Goal: Task Accomplishment & Management: Use online tool/utility

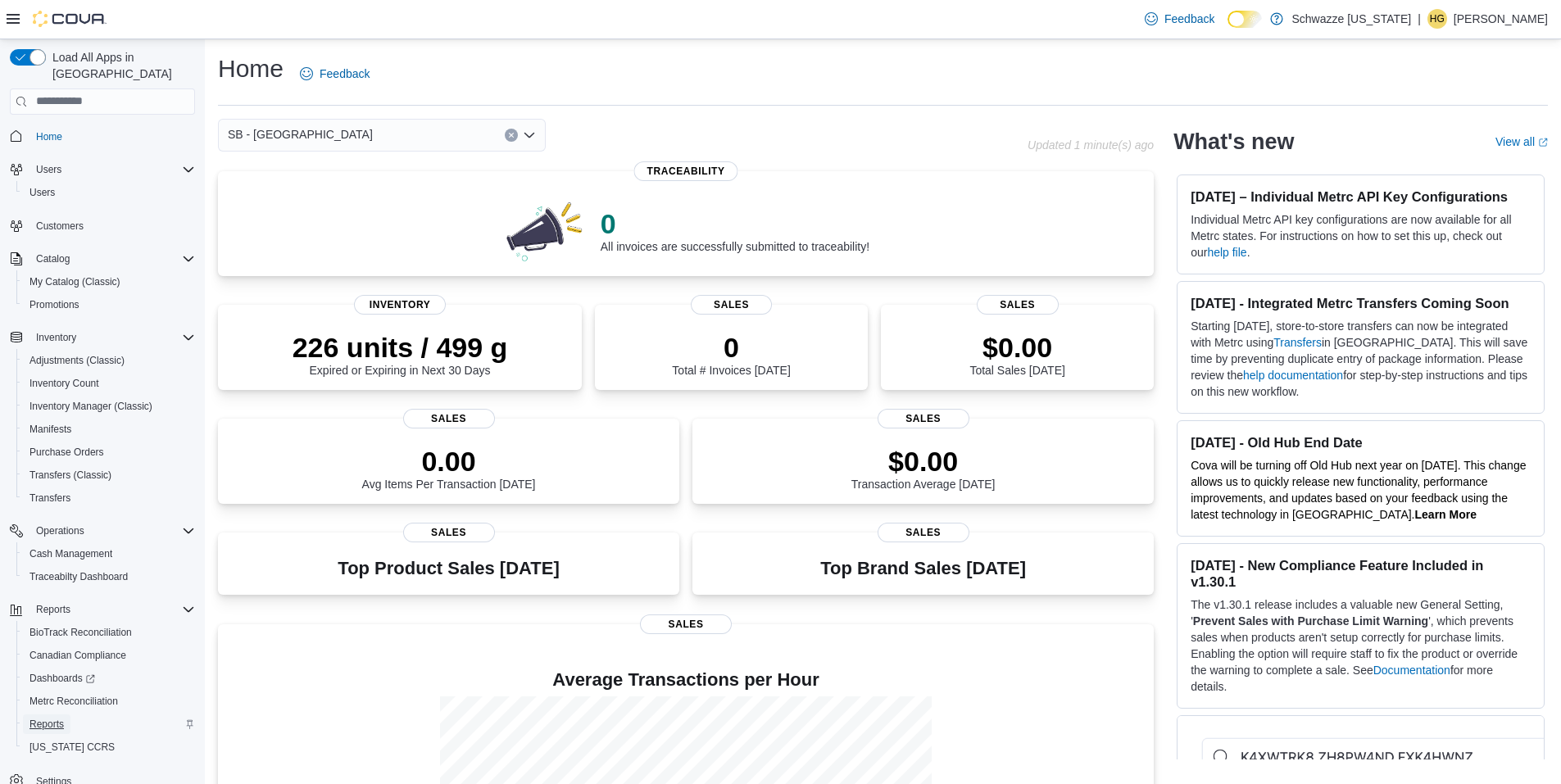
click at [50, 717] on span "Reports" at bounding box center [47, 724] width 35 height 14
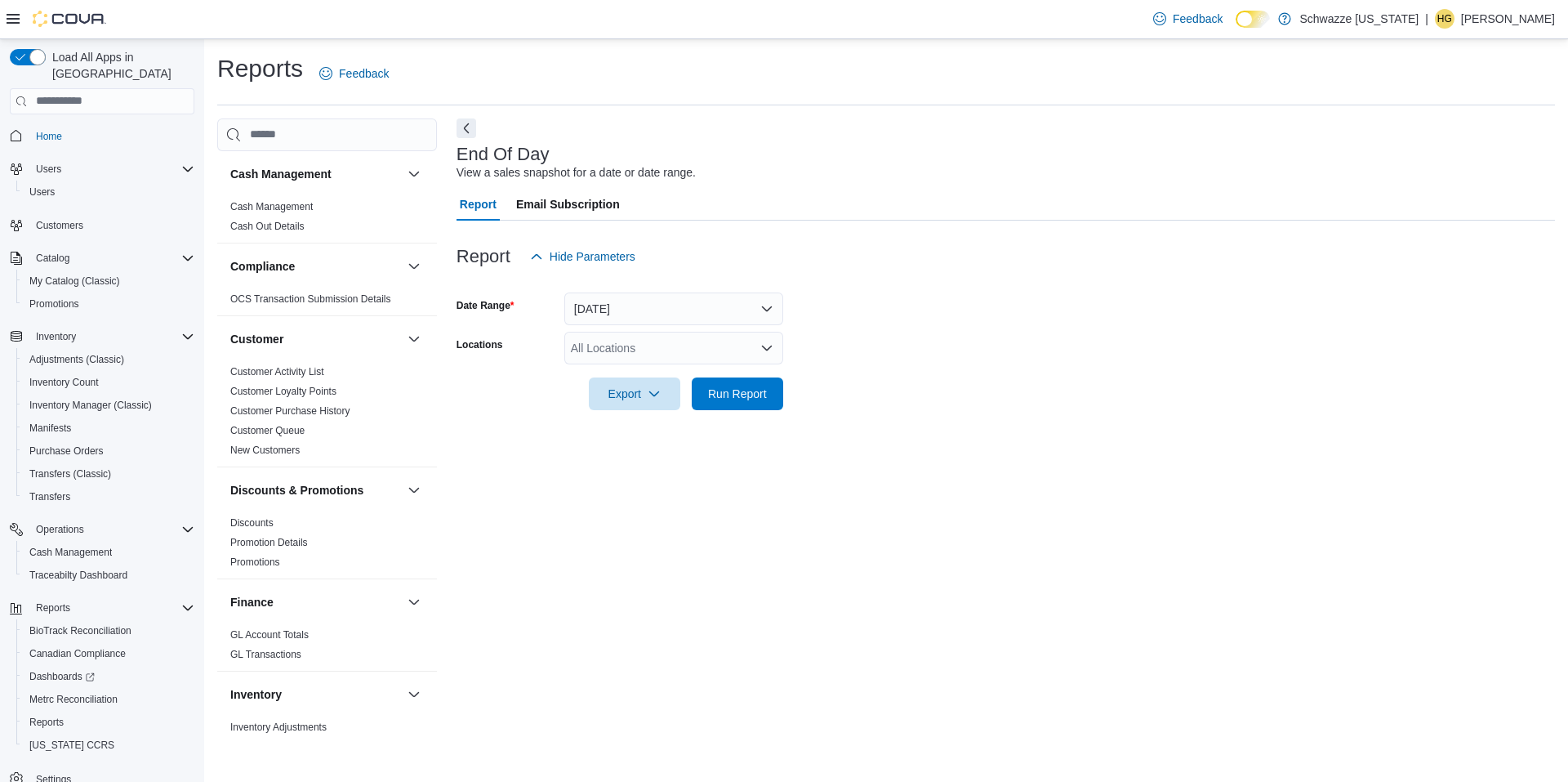
click at [662, 349] on div "All Locations" at bounding box center [673, 348] width 219 height 33
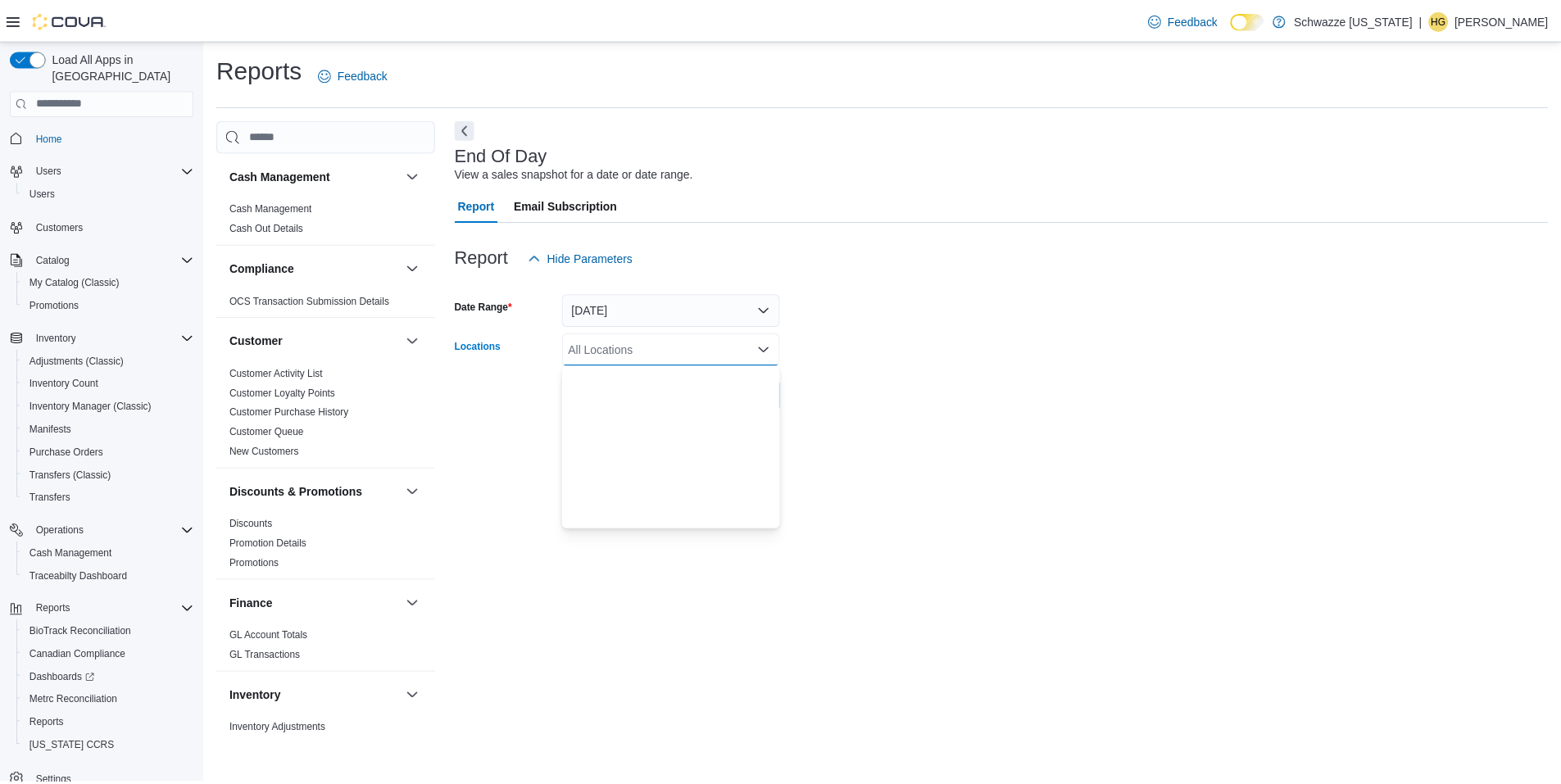
scroll to position [655, 0]
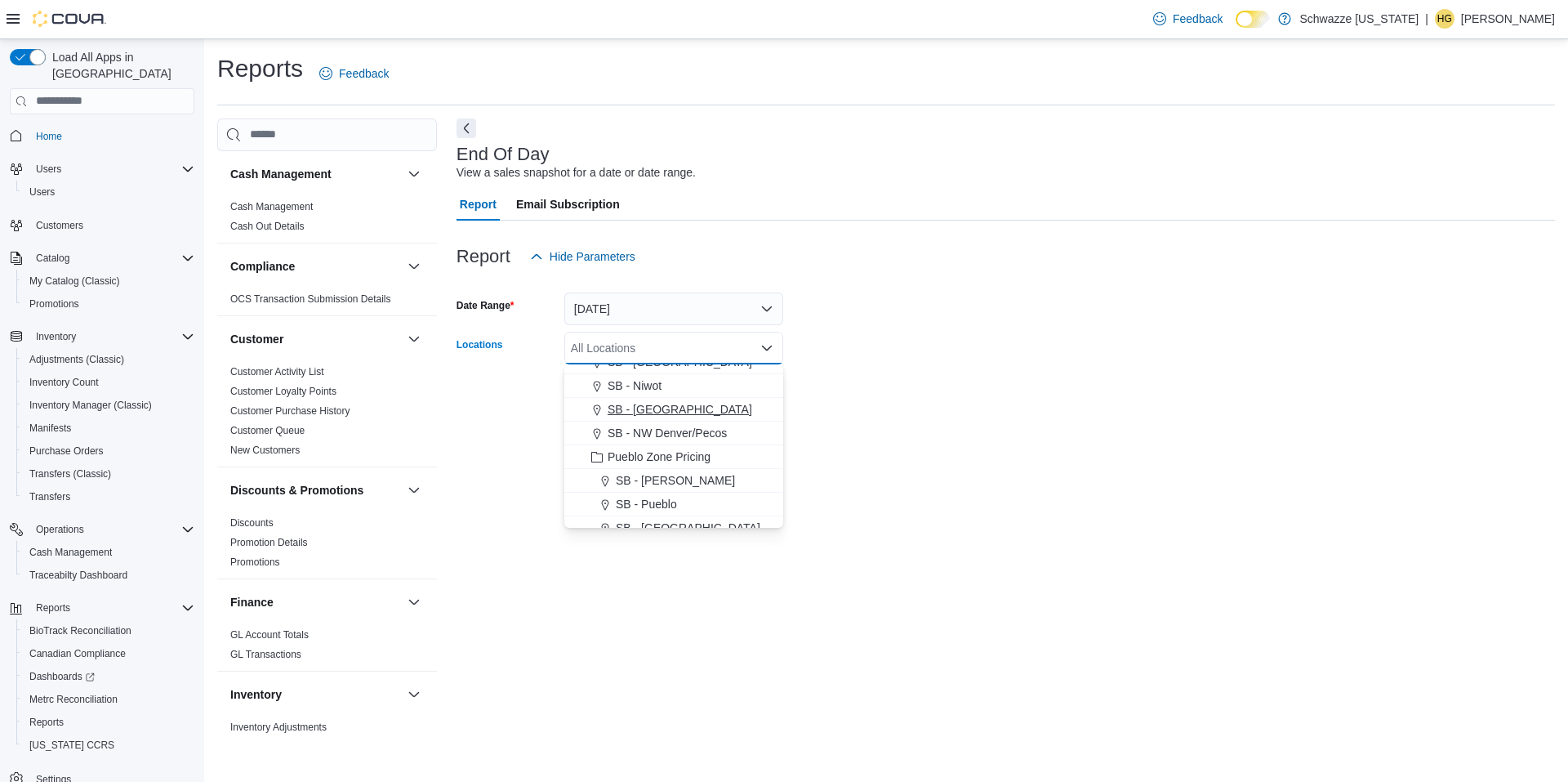
click at [692, 410] on span "SB - North Denver" at bounding box center [680, 409] width 145 height 16
click at [897, 415] on div at bounding box center [1006, 420] width 1098 height 19
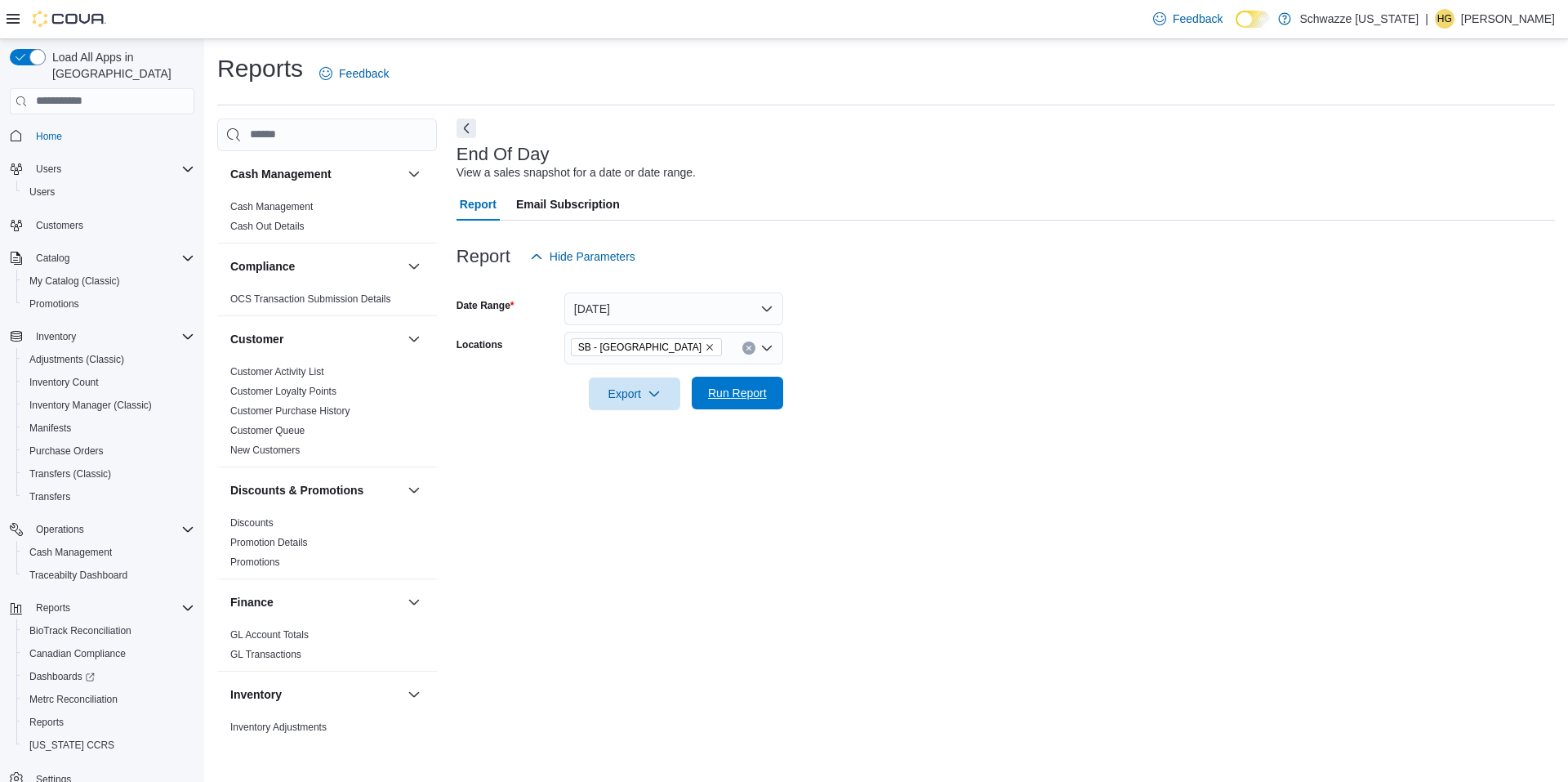
click at [702, 383] on span "Run Report" at bounding box center [737, 393] width 71 height 33
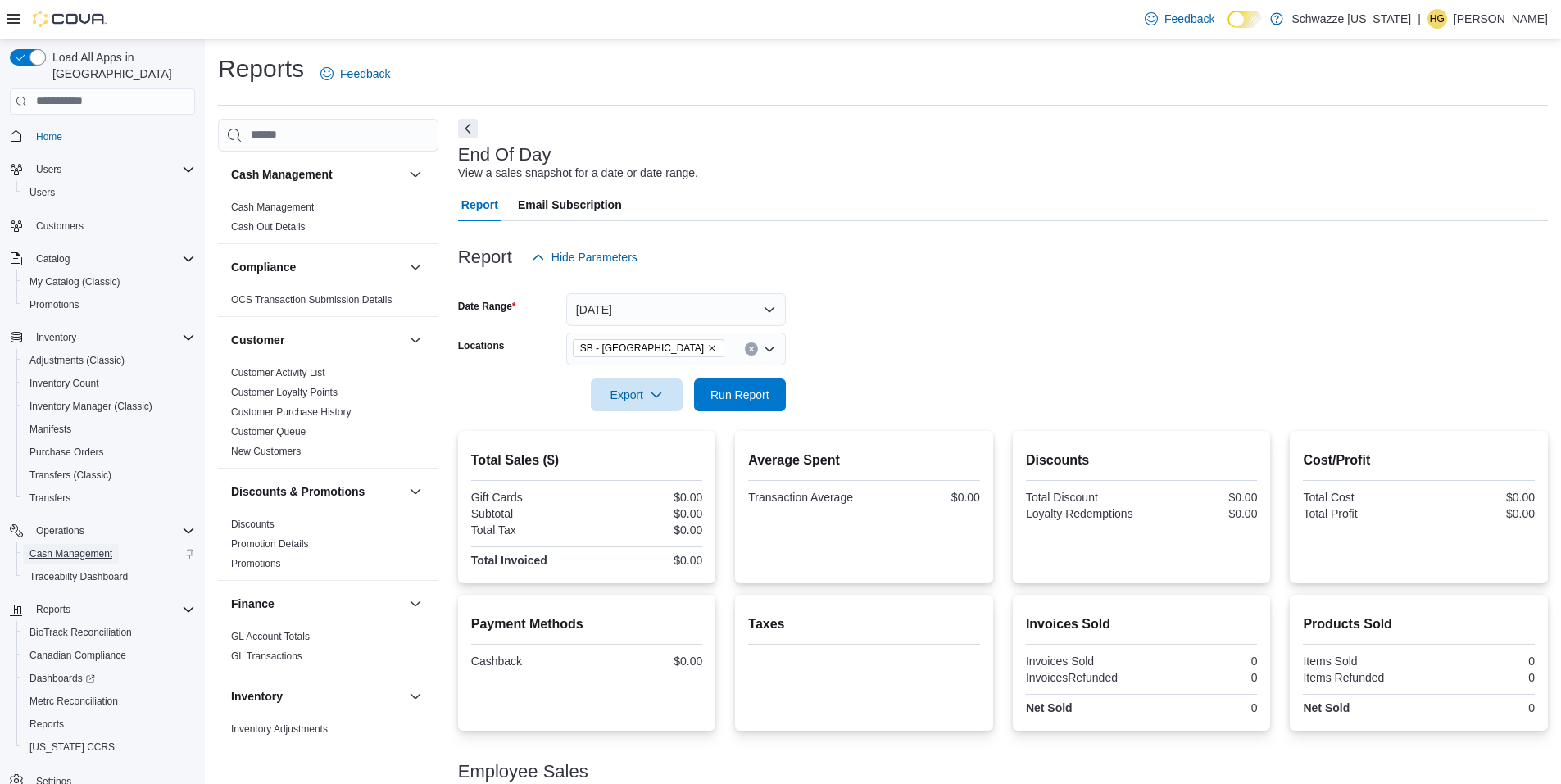
click at [91, 548] on span "Cash Management" at bounding box center [70, 554] width 82 height 14
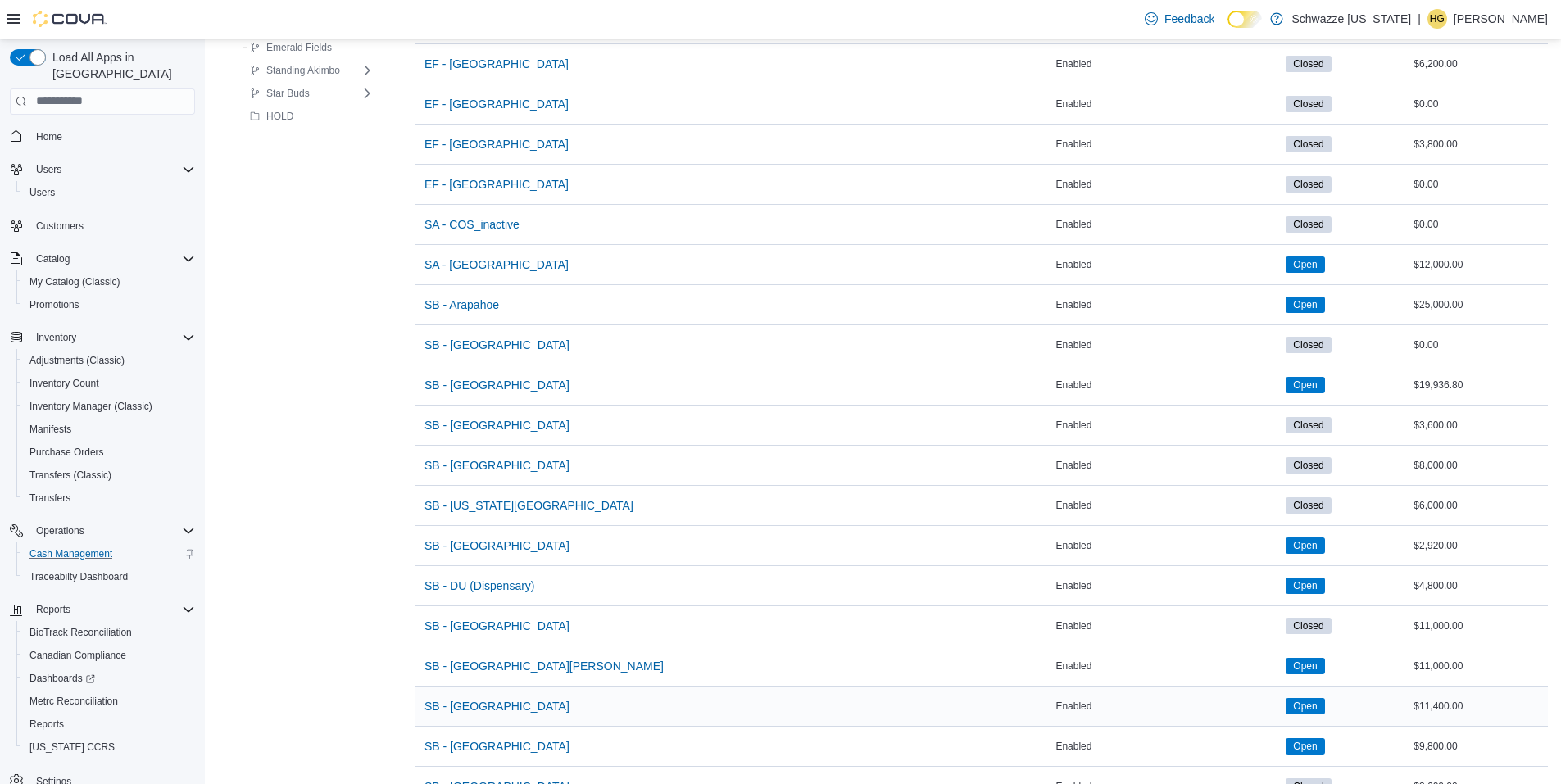
scroll to position [737, 0]
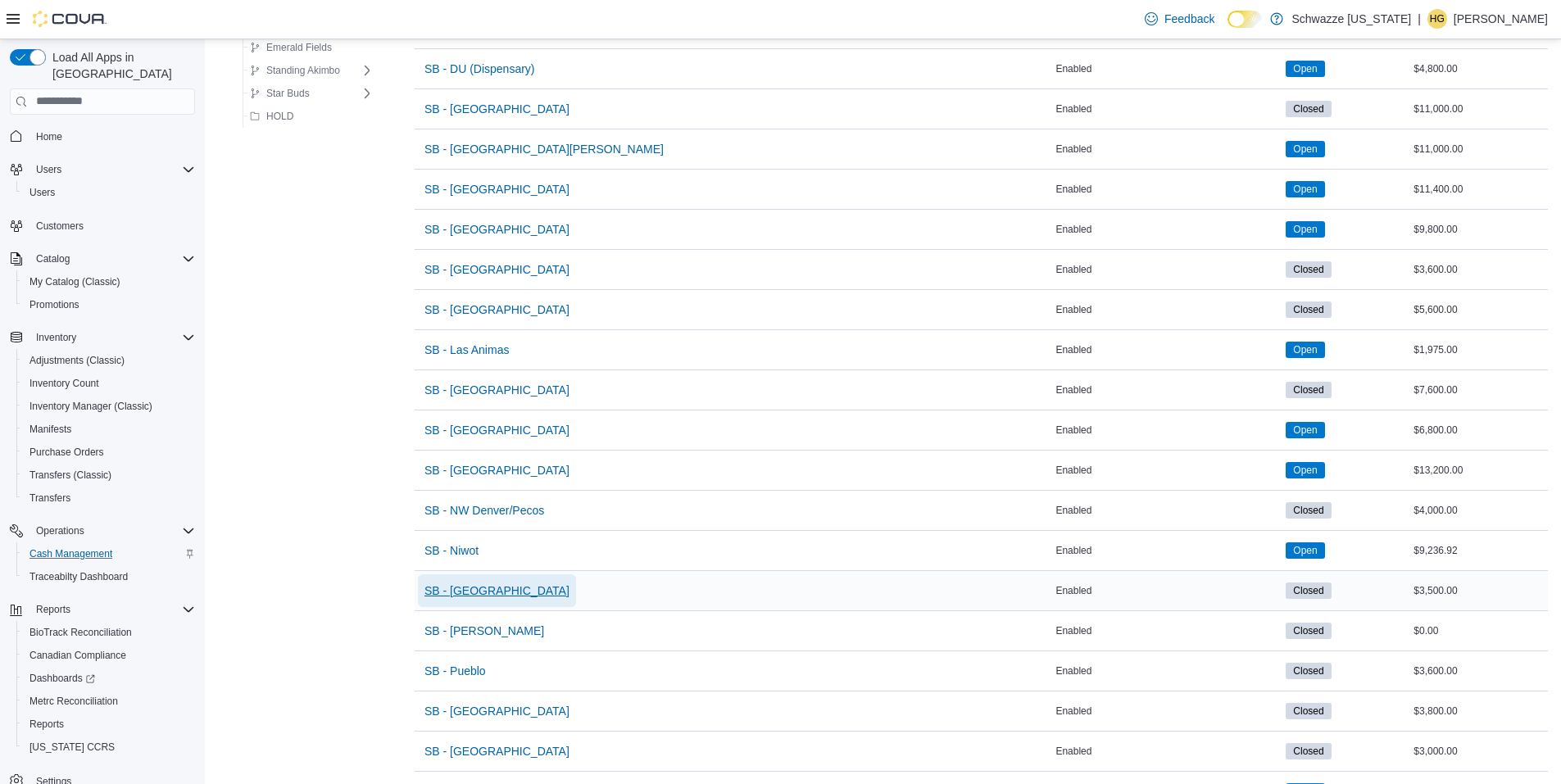
click at [506, 588] on span "SB - North Denver" at bounding box center [497, 590] width 145 height 16
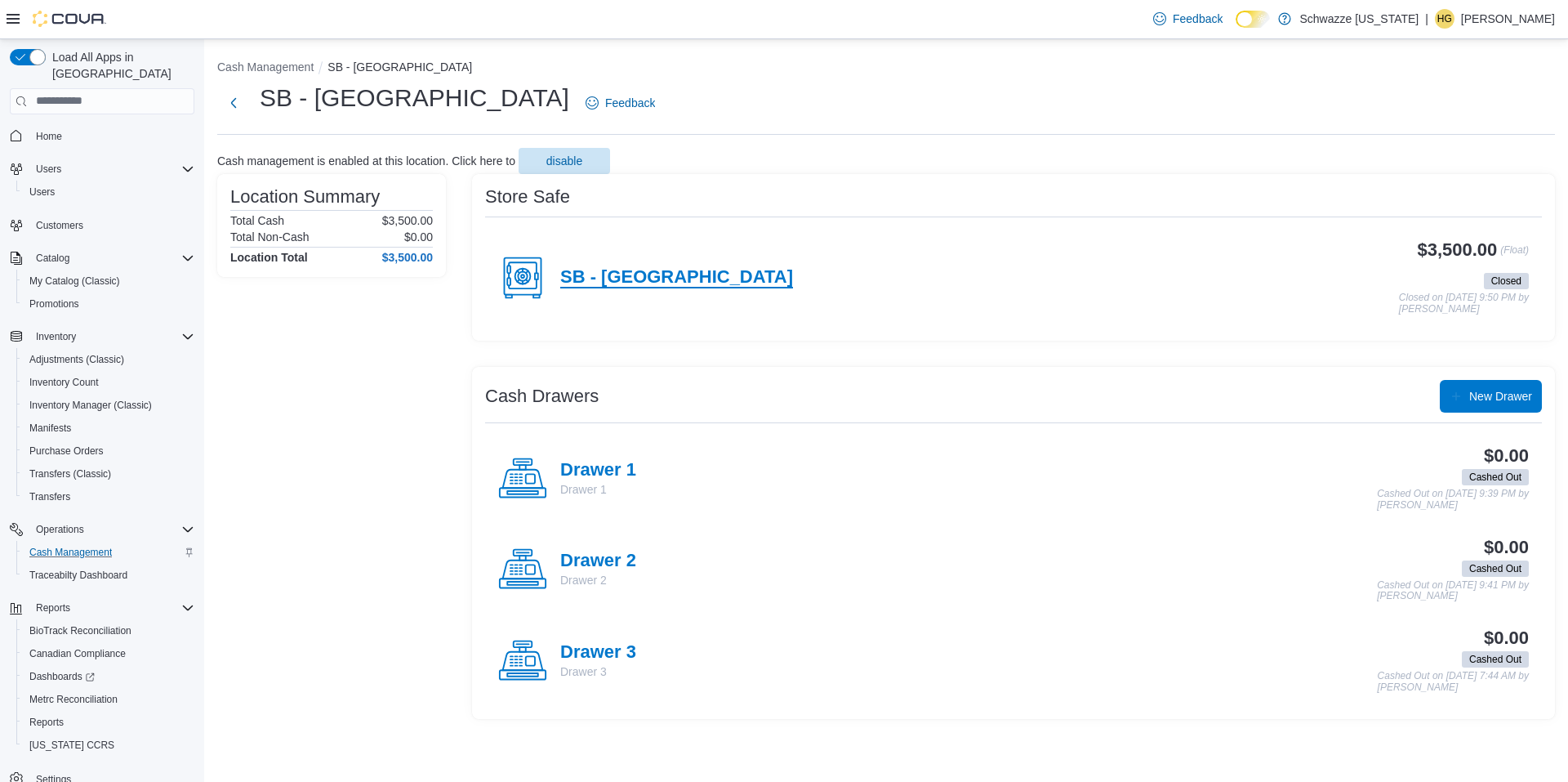
click at [640, 287] on h4 "SB - Brighton Blvd" at bounding box center [676, 277] width 233 height 21
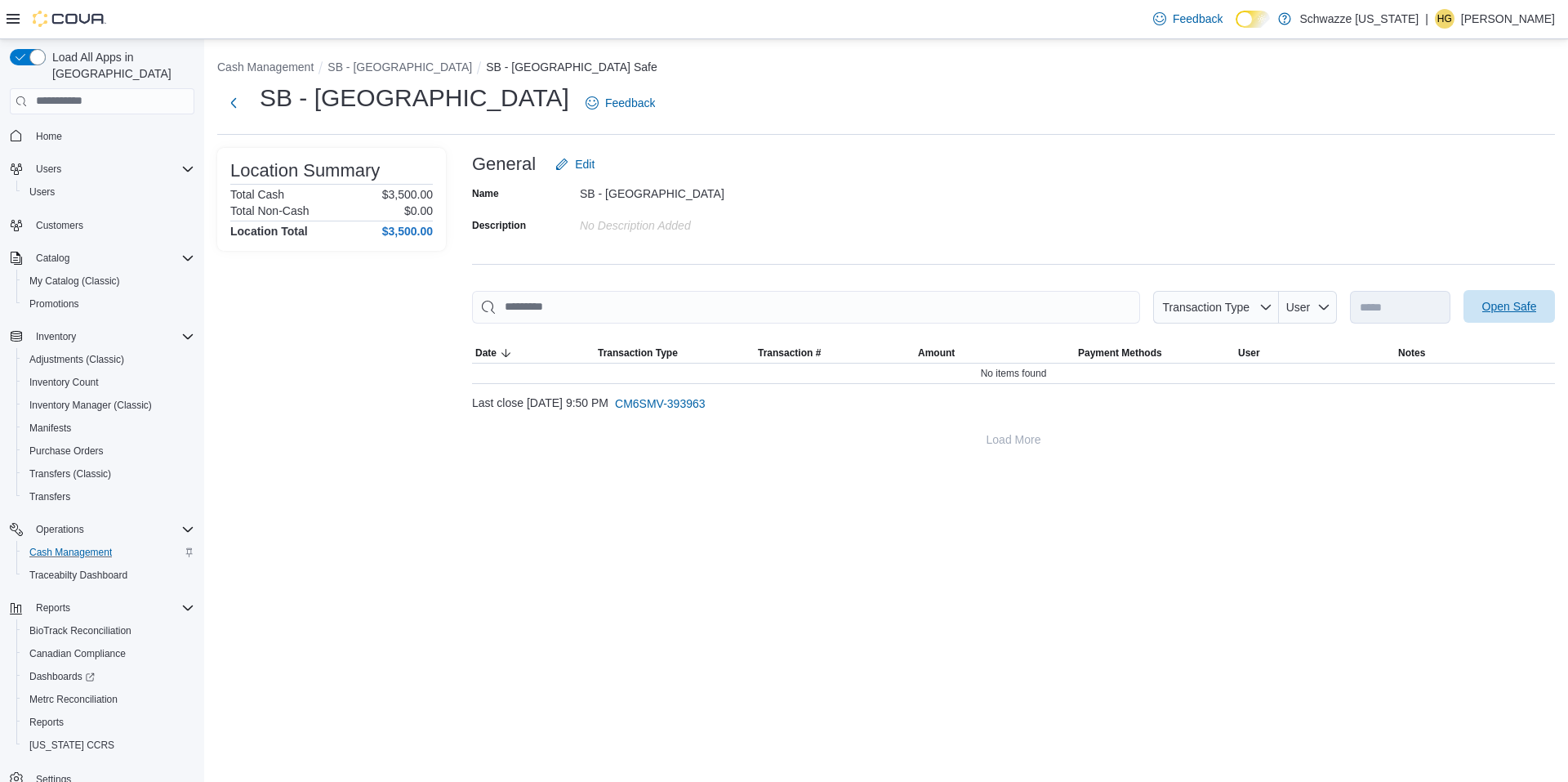
click at [1522, 304] on span "Open Safe" at bounding box center [1509, 306] width 55 height 16
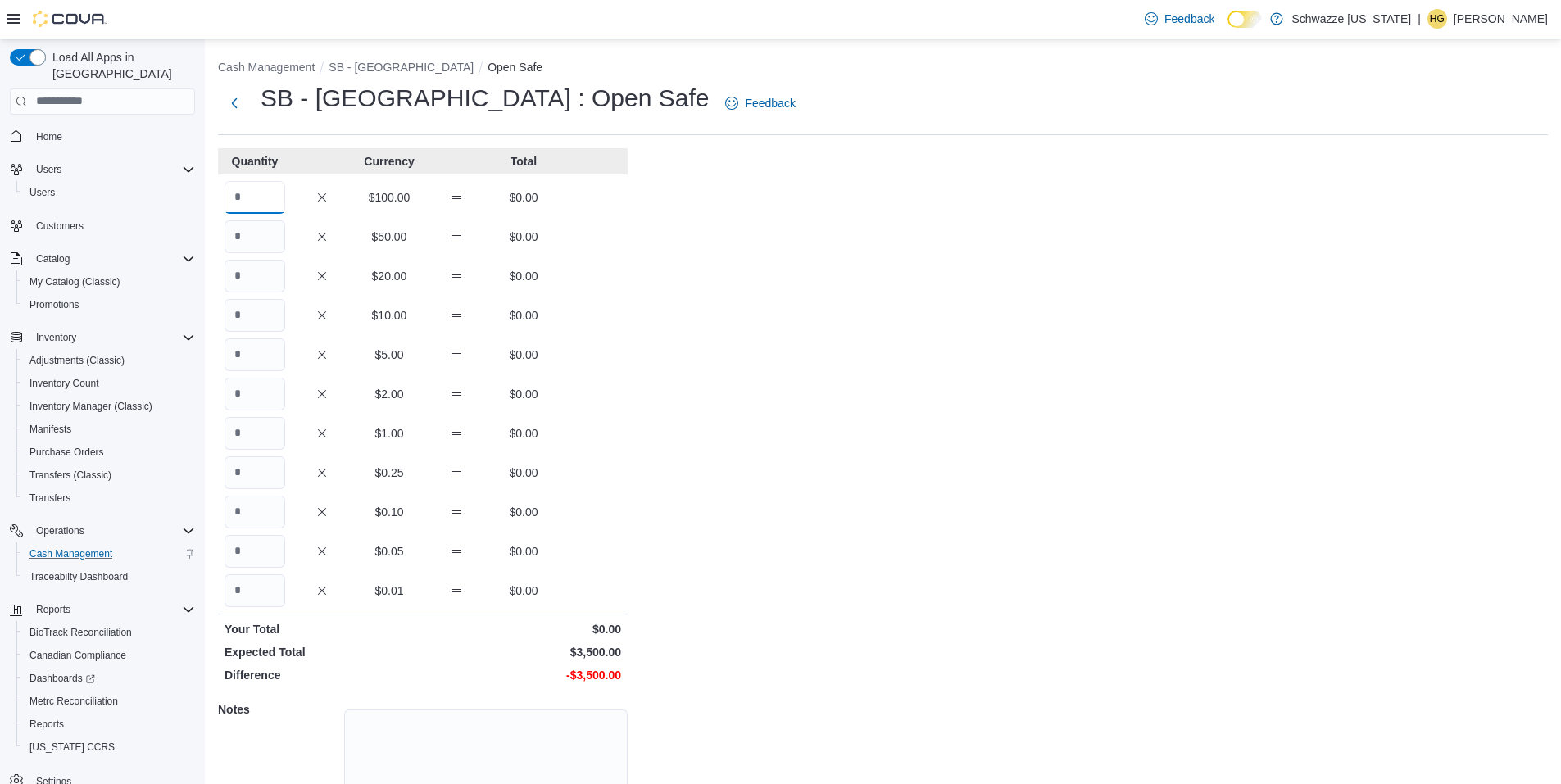
click at [268, 189] on input "Quantity" at bounding box center [255, 198] width 61 height 33
type input "**"
drag, startPoint x: 812, startPoint y: 359, endPoint x: 801, endPoint y: 390, distance: 32.9
click at [810, 361] on div "Cash Management SB - Brighton Blvd Open Safe SB - North Denver : Open Safe Feed…" at bounding box center [882, 467] width 1356 height 855
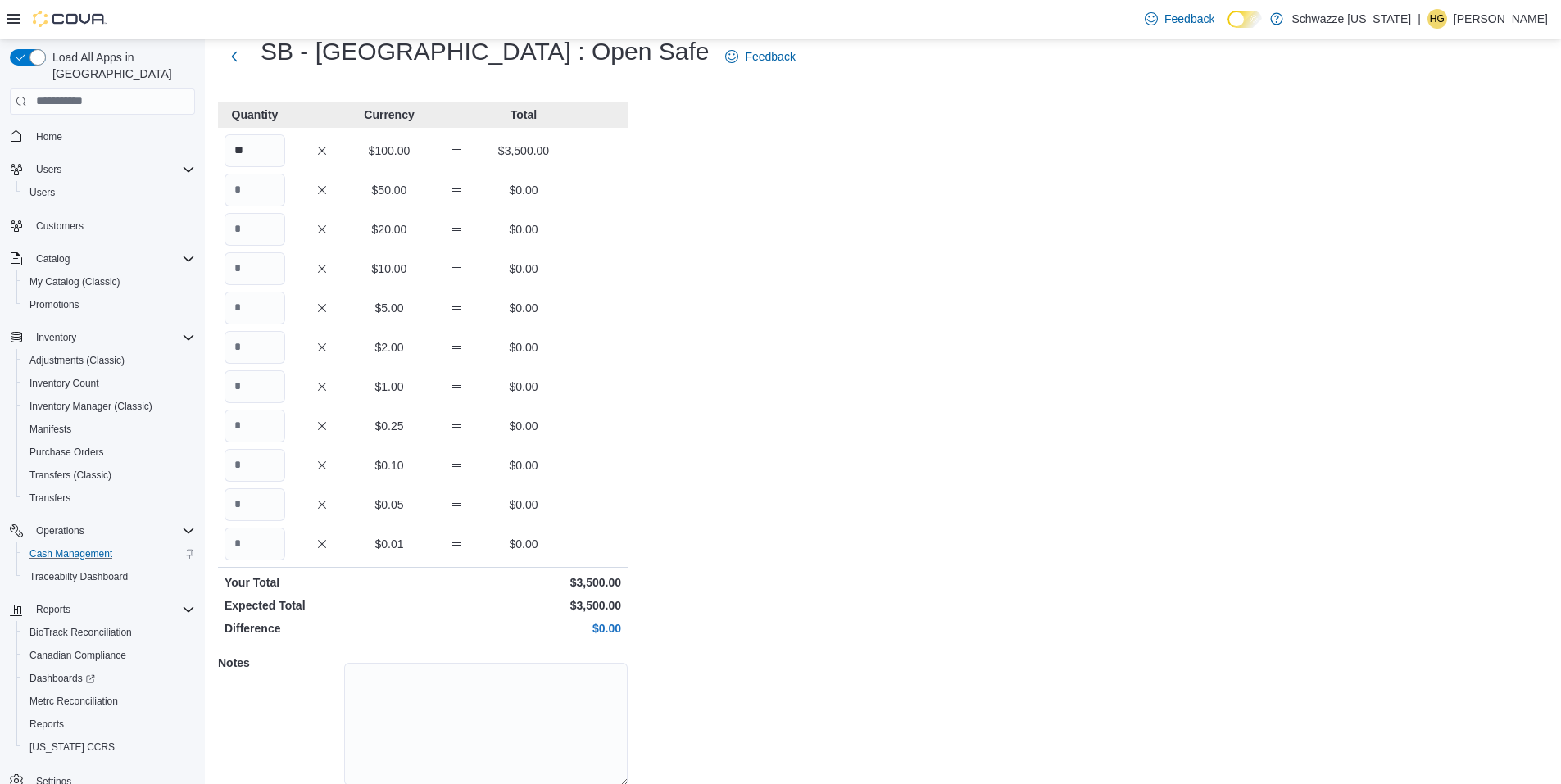
scroll to position [110, 0]
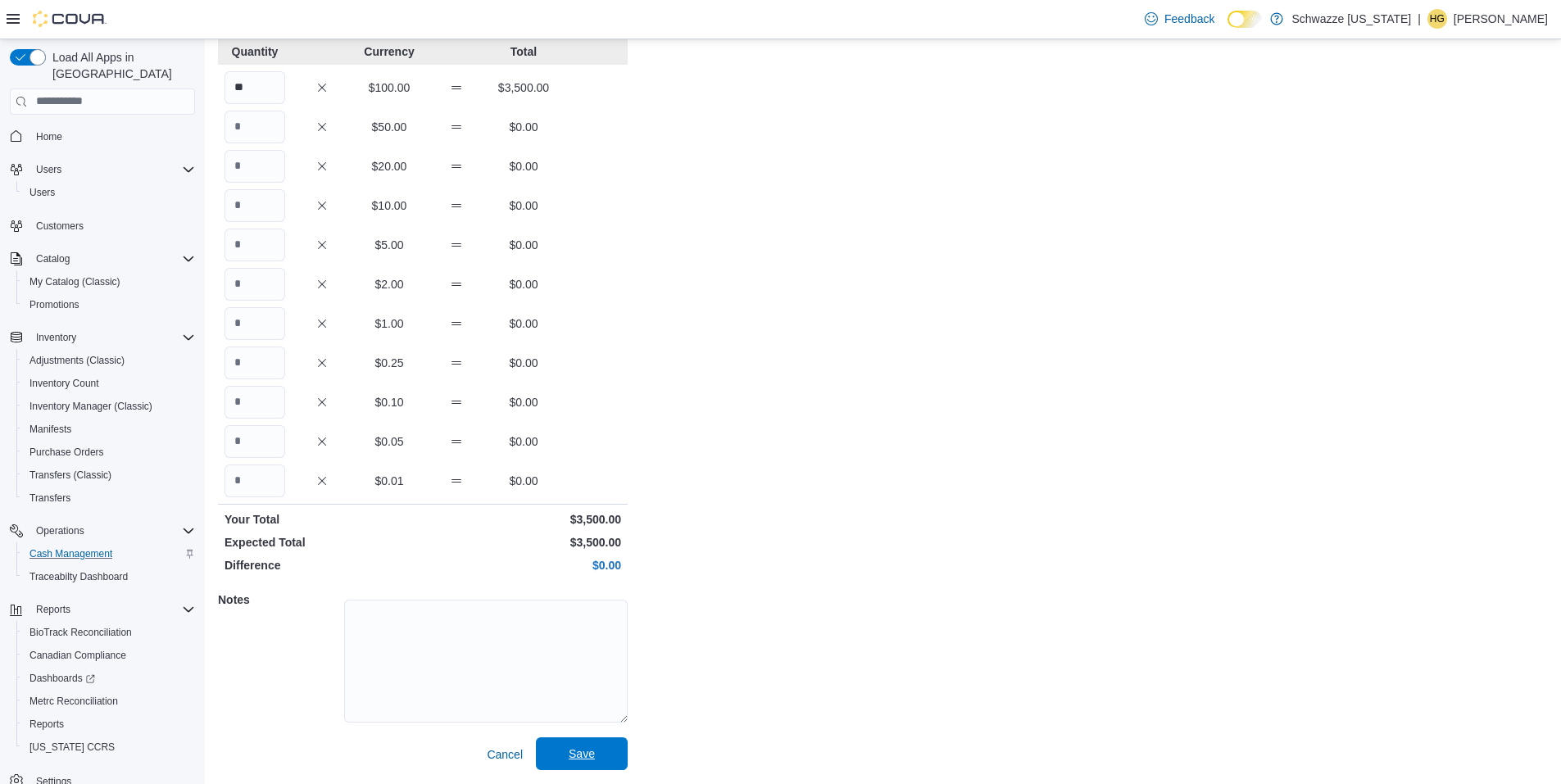
click at [582, 750] on span "Save" at bounding box center [582, 753] width 26 height 16
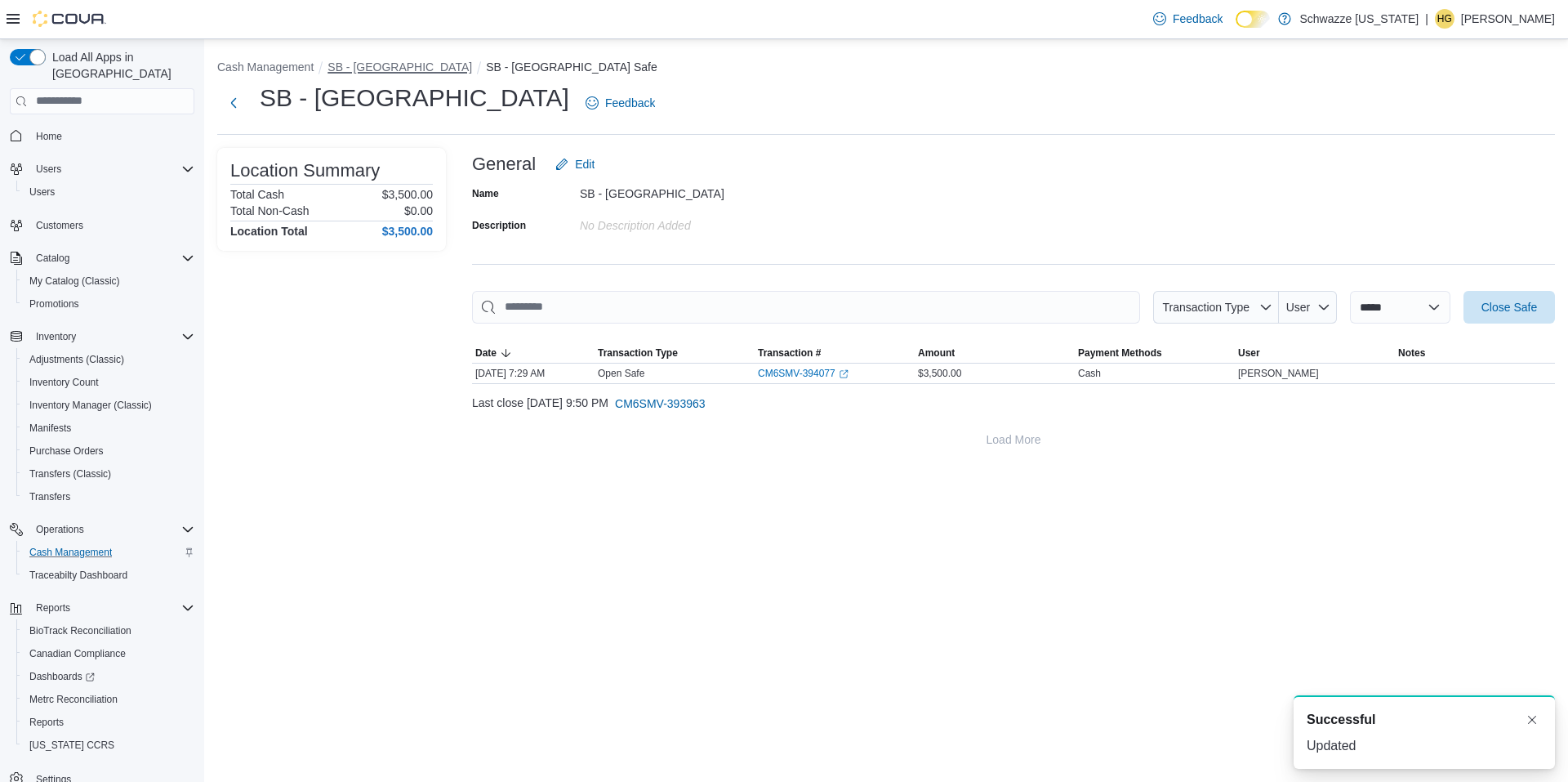
click at [401, 67] on button "SB - North Denver" at bounding box center [400, 68] width 145 height 14
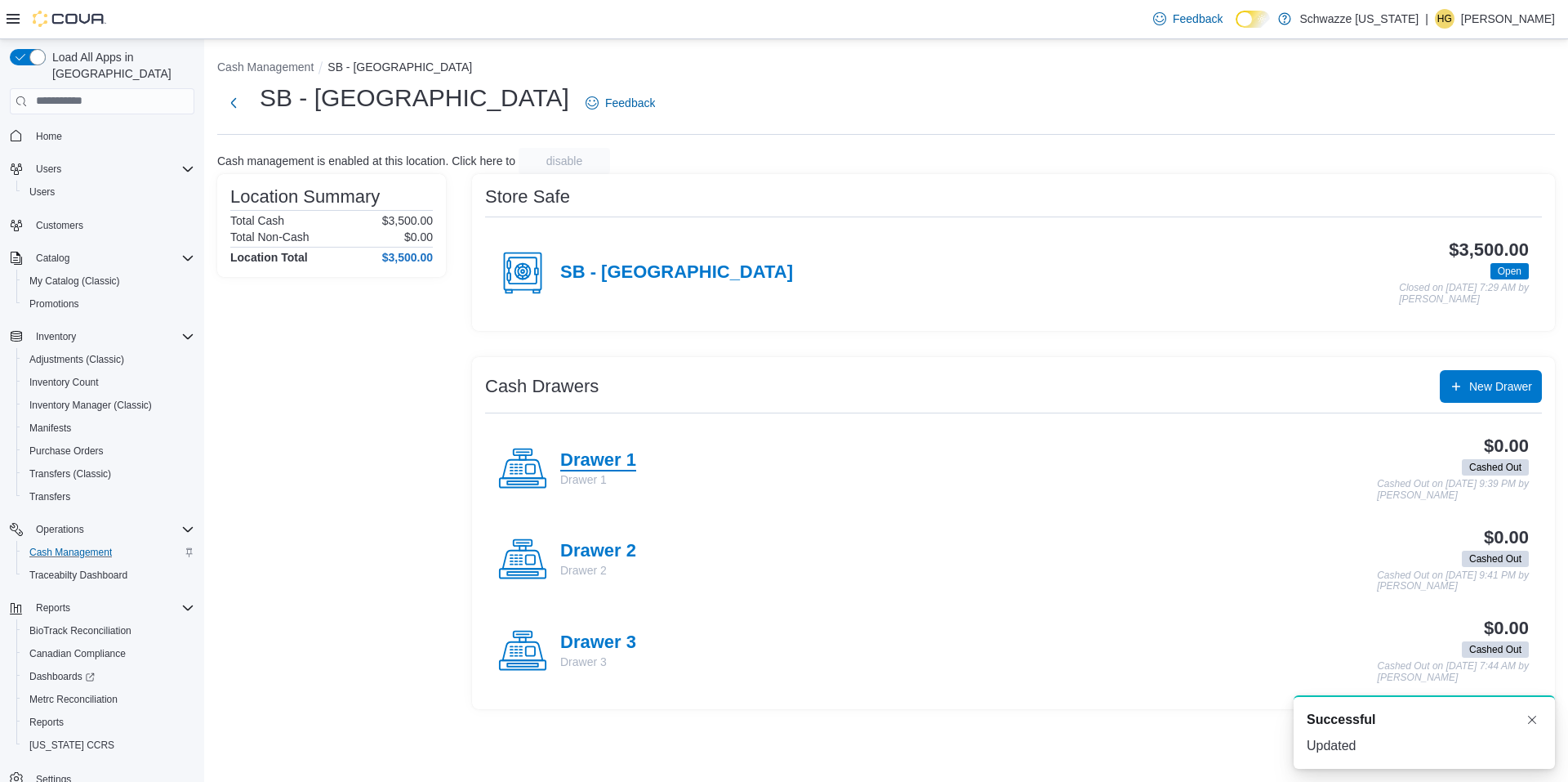
click at [561, 450] on h4 "Drawer 1" at bounding box center [598, 461] width 76 height 21
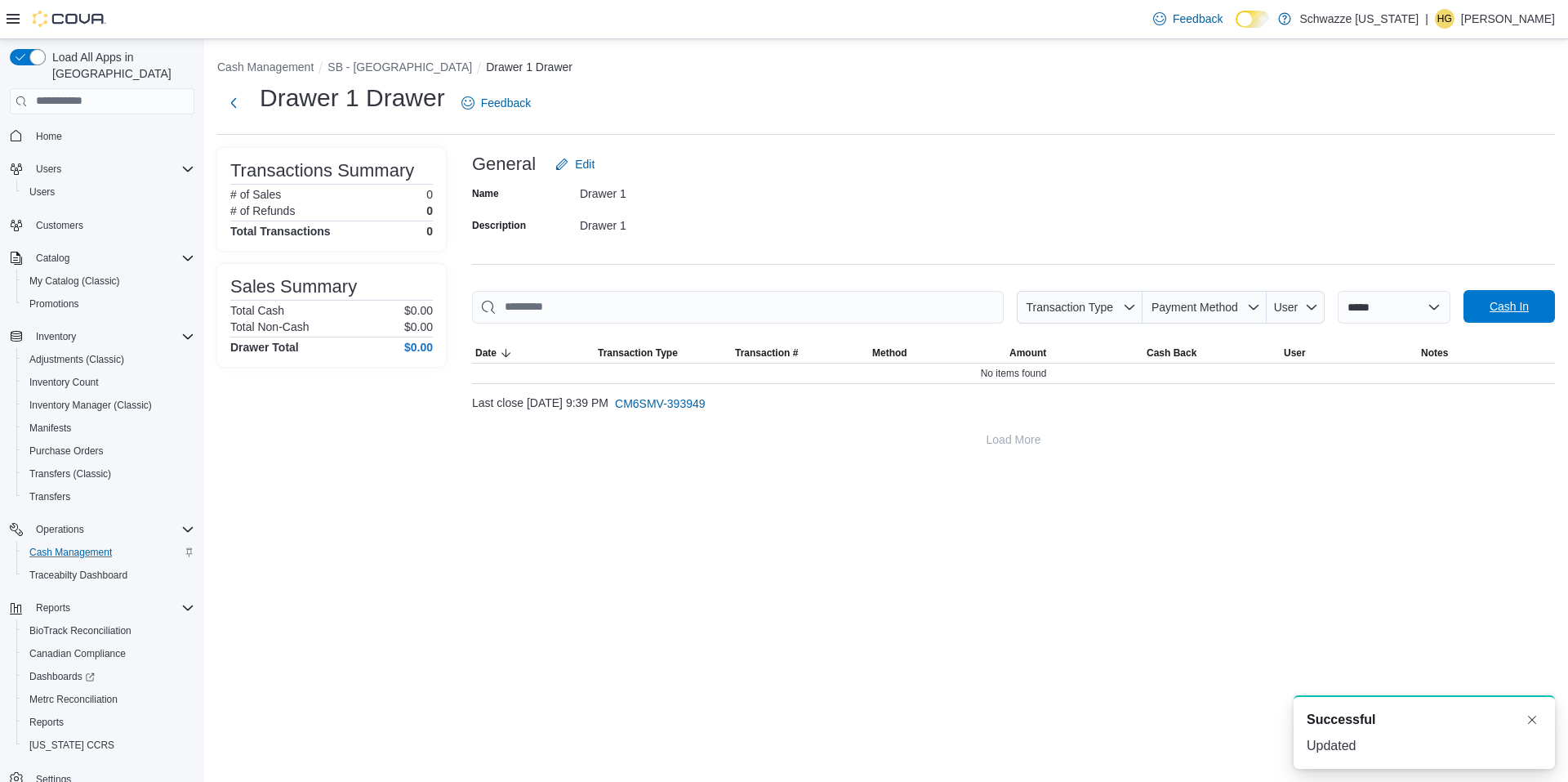
click at [1500, 307] on span "Cash In" at bounding box center [1509, 306] width 40 height 16
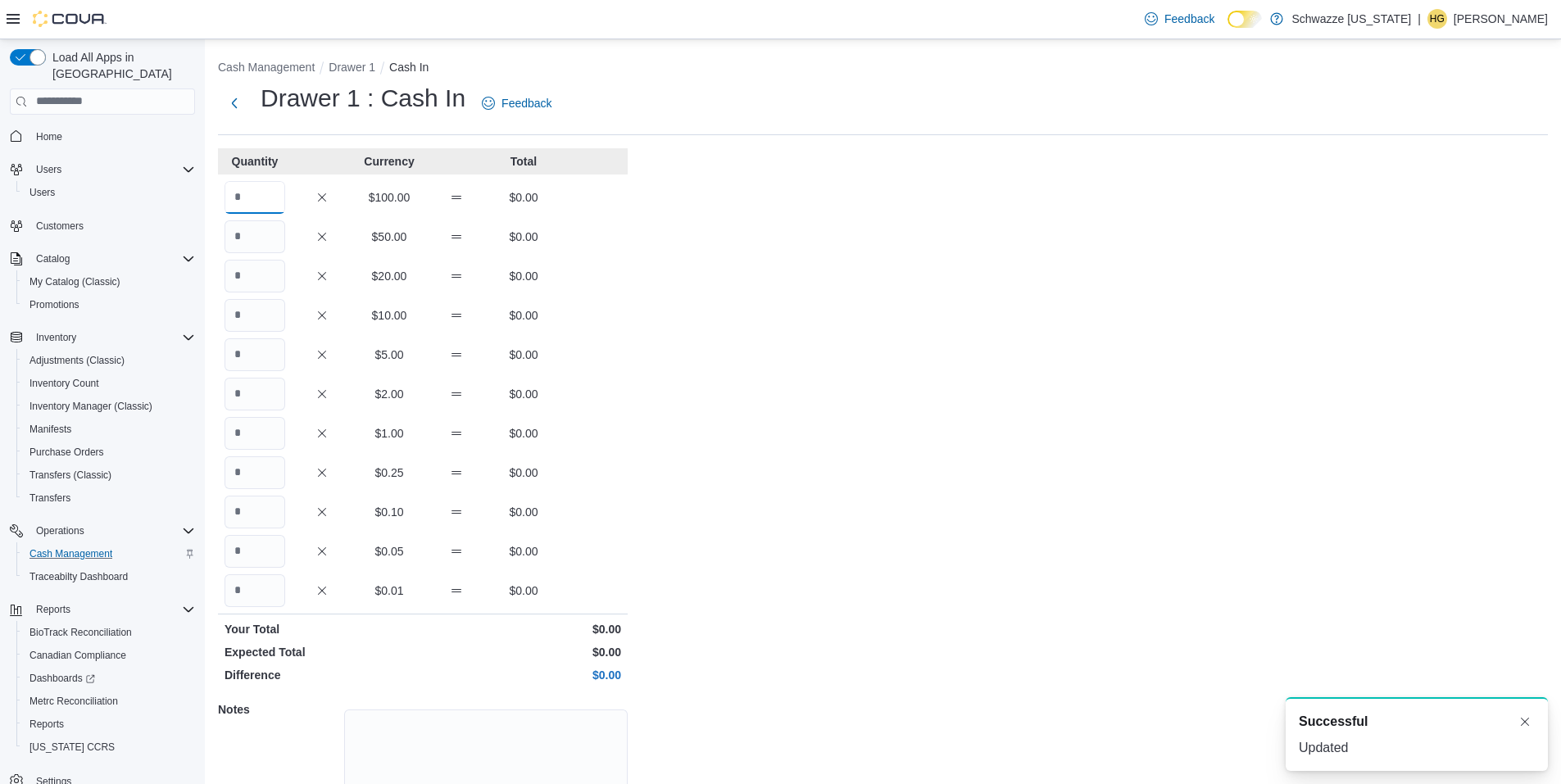
click at [271, 205] on input "Quantity" at bounding box center [255, 198] width 61 height 33
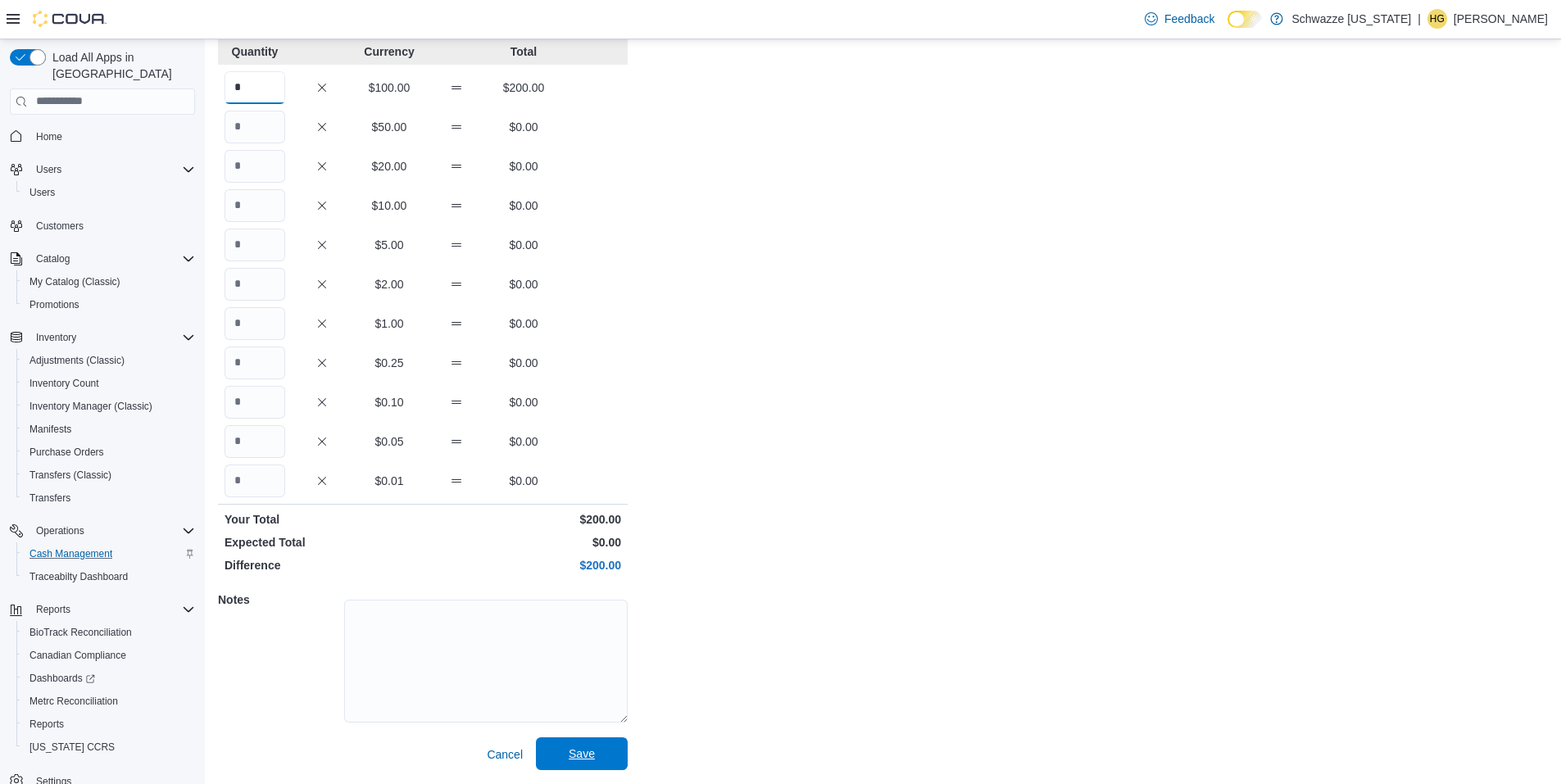
type input "*"
click at [586, 744] on span "Save" at bounding box center [582, 754] width 72 height 33
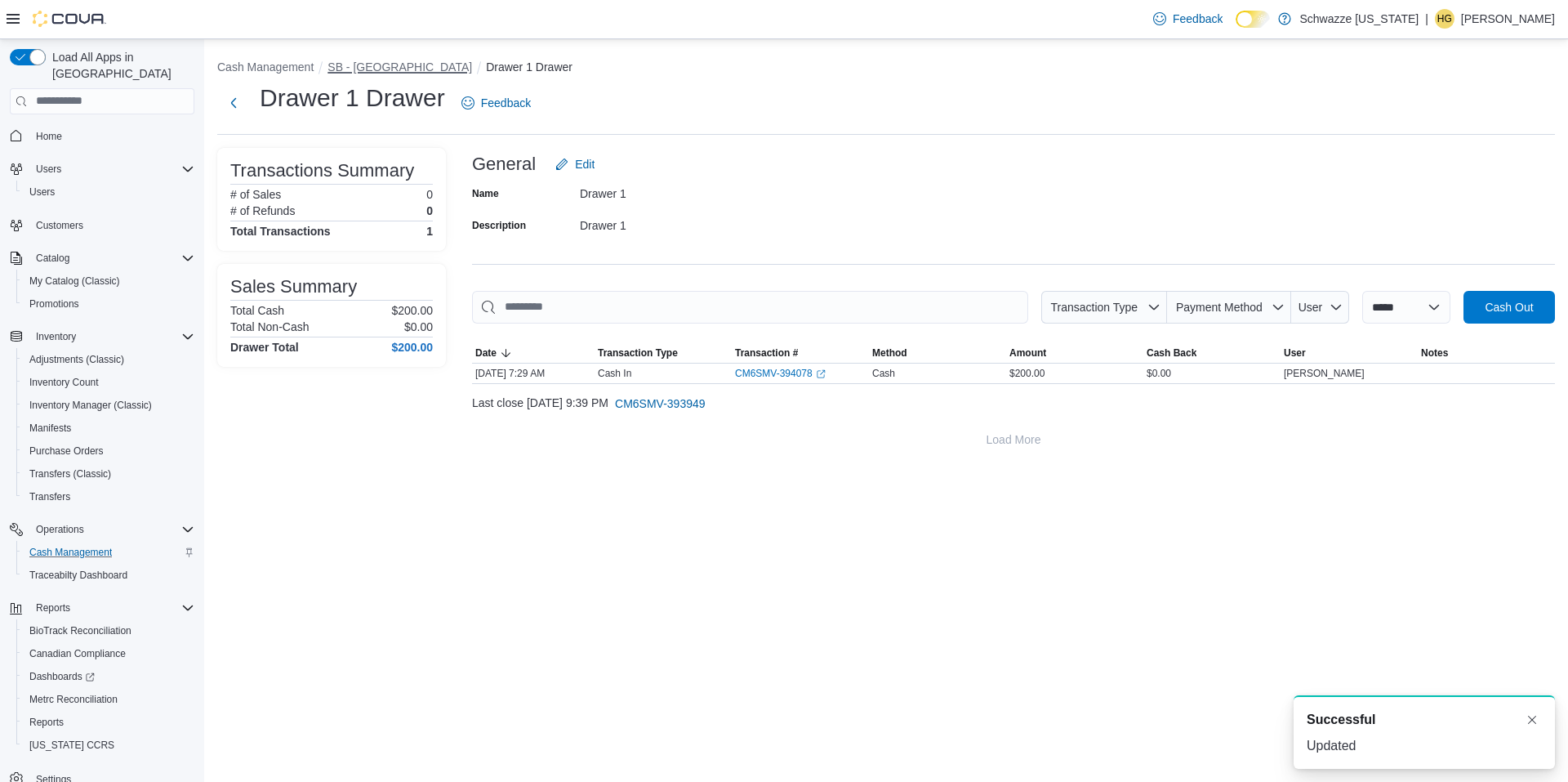
click at [413, 69] on button "SB - North Denver" at bounding box center [400, 68] width 145 height 14
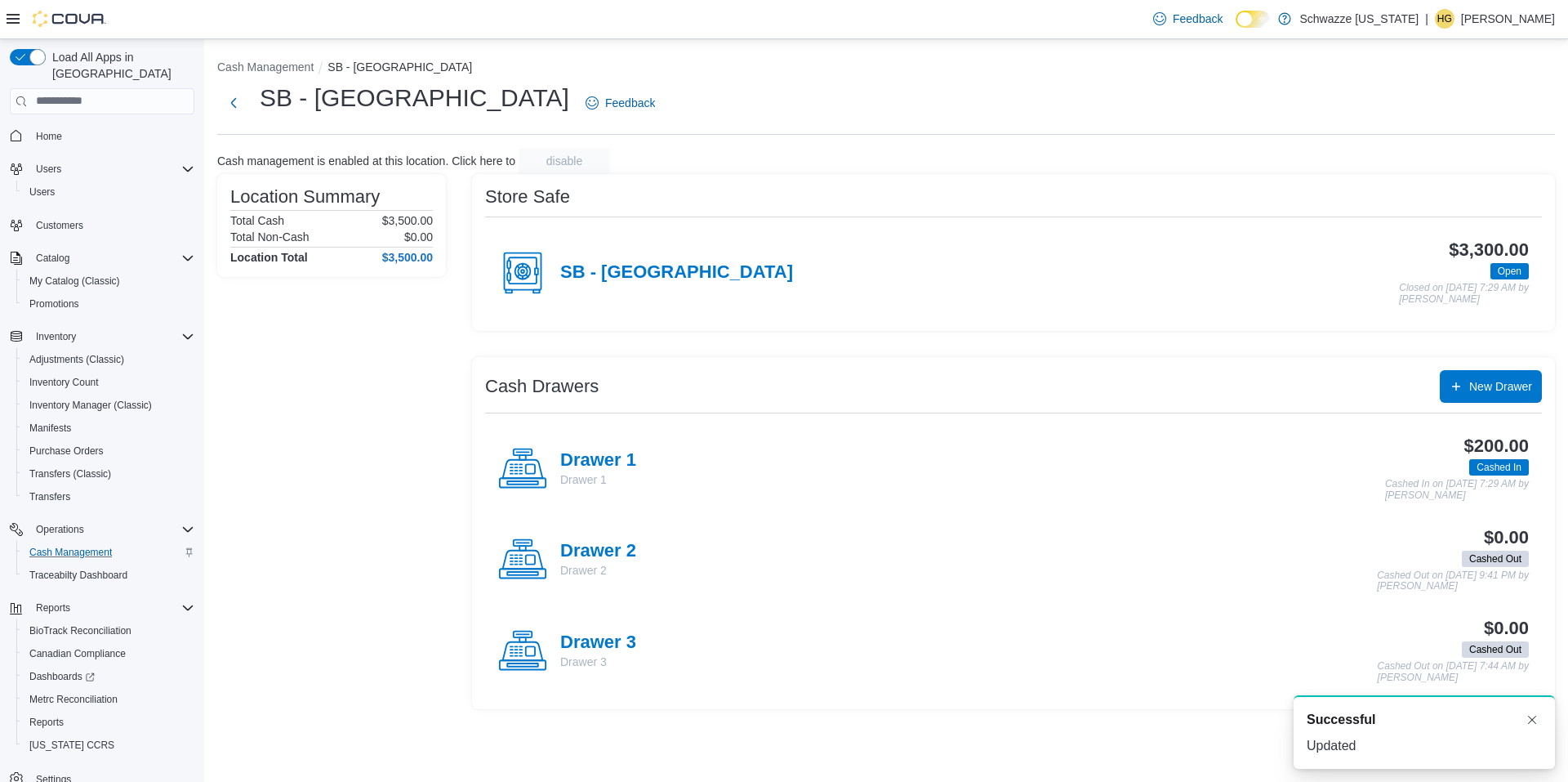
click at [620, 563] on p "Drawer 2" at bounding box center [598, 570] width 76 height 16
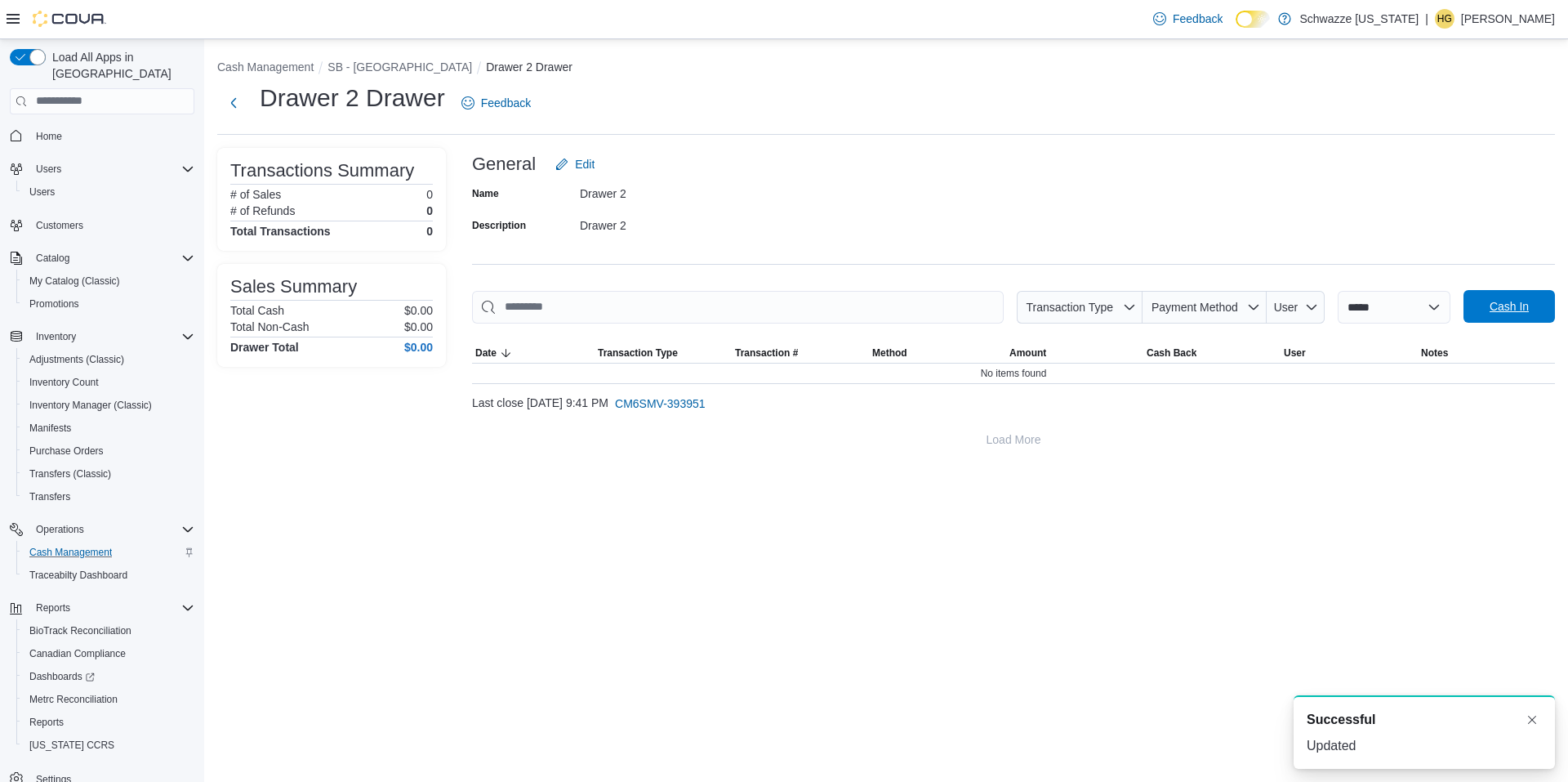
click at [1480, 302] on span "Cash In" at bounding box center [1509, 306] width 71 height 33
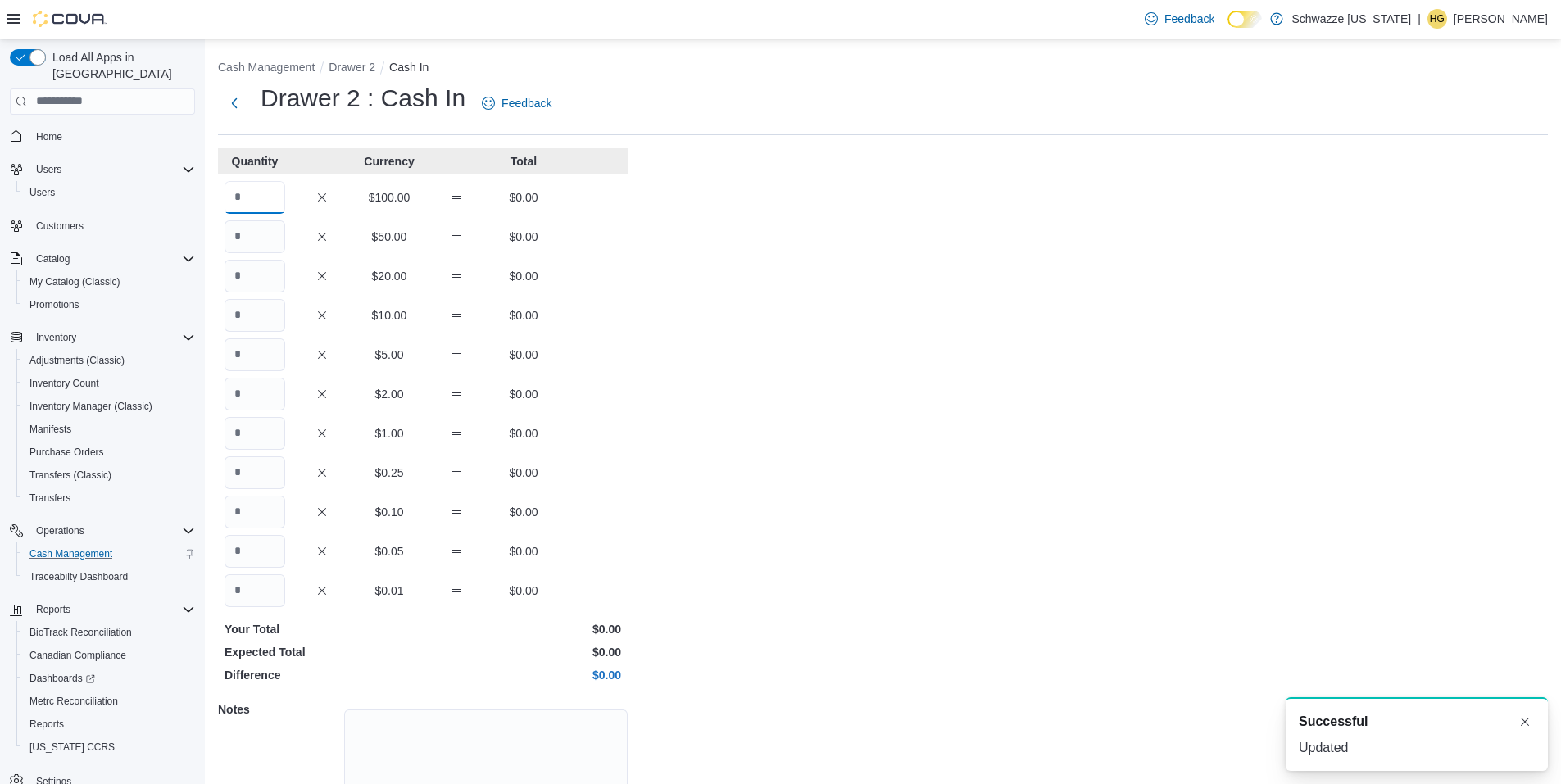
click at [267, 199] on input "Quantity" at bounding box center [255, 198] width 61 height 33
type input "*"
click at [746, 335] on div "Cash Management Drawer 2 Cash In Drawer 2 : Cash In Feedback Quantity Currency …" at bounding box center [882, 467] width 1356 height 855
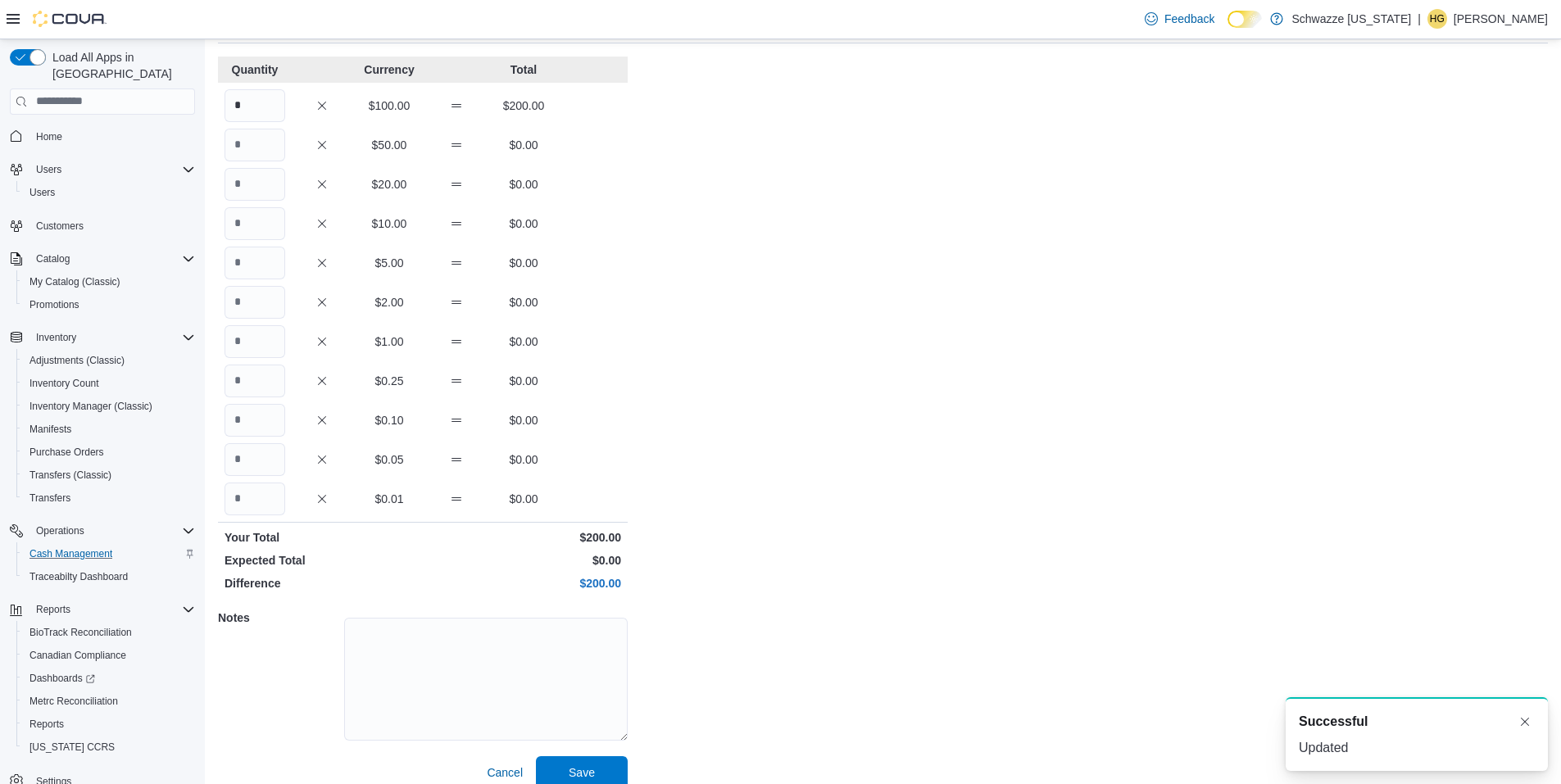
scroll to position [110, 0]
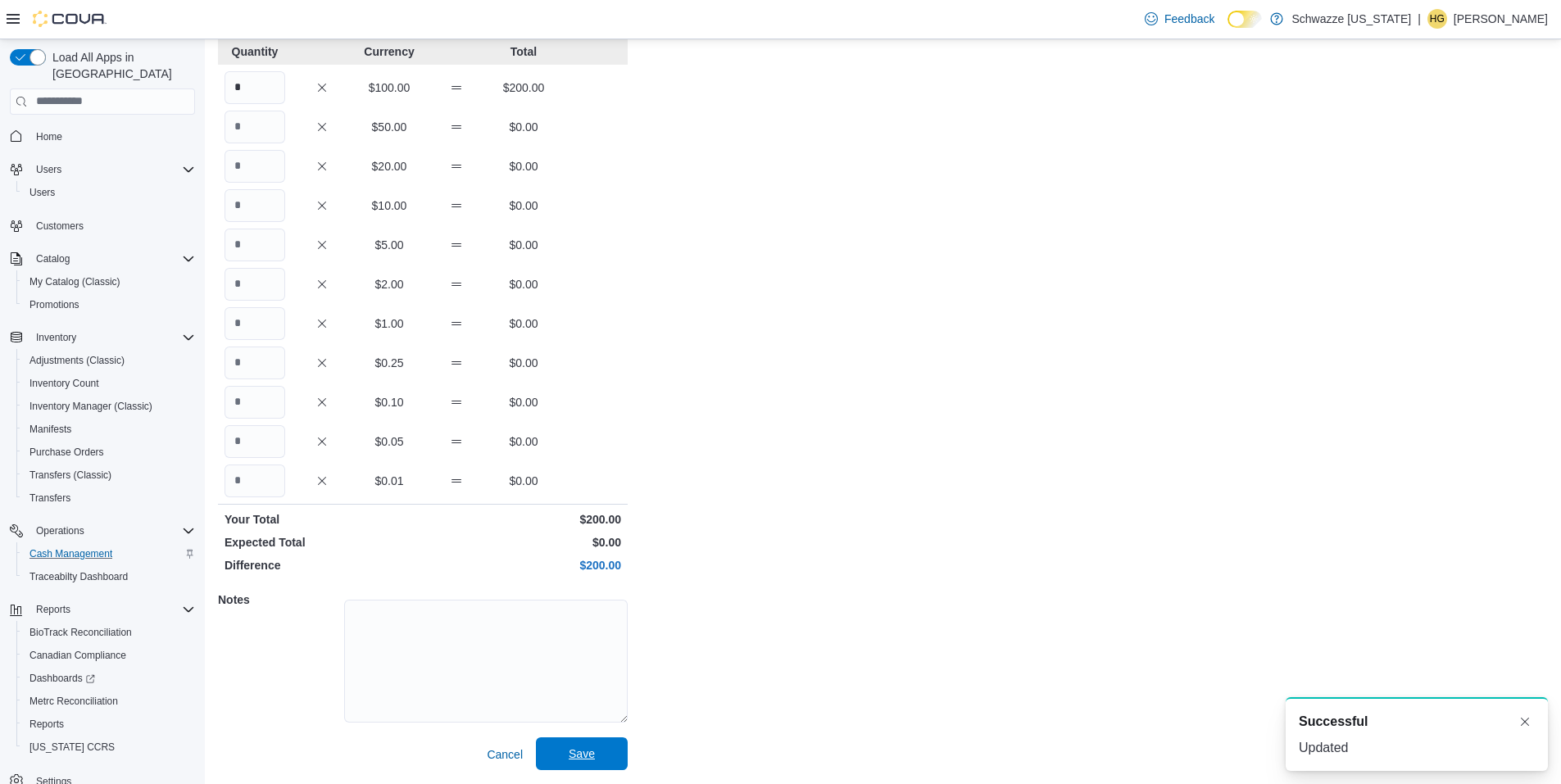
click at [586, 749] on span "Save" at bounding box center [582, 753] width 26 height 16
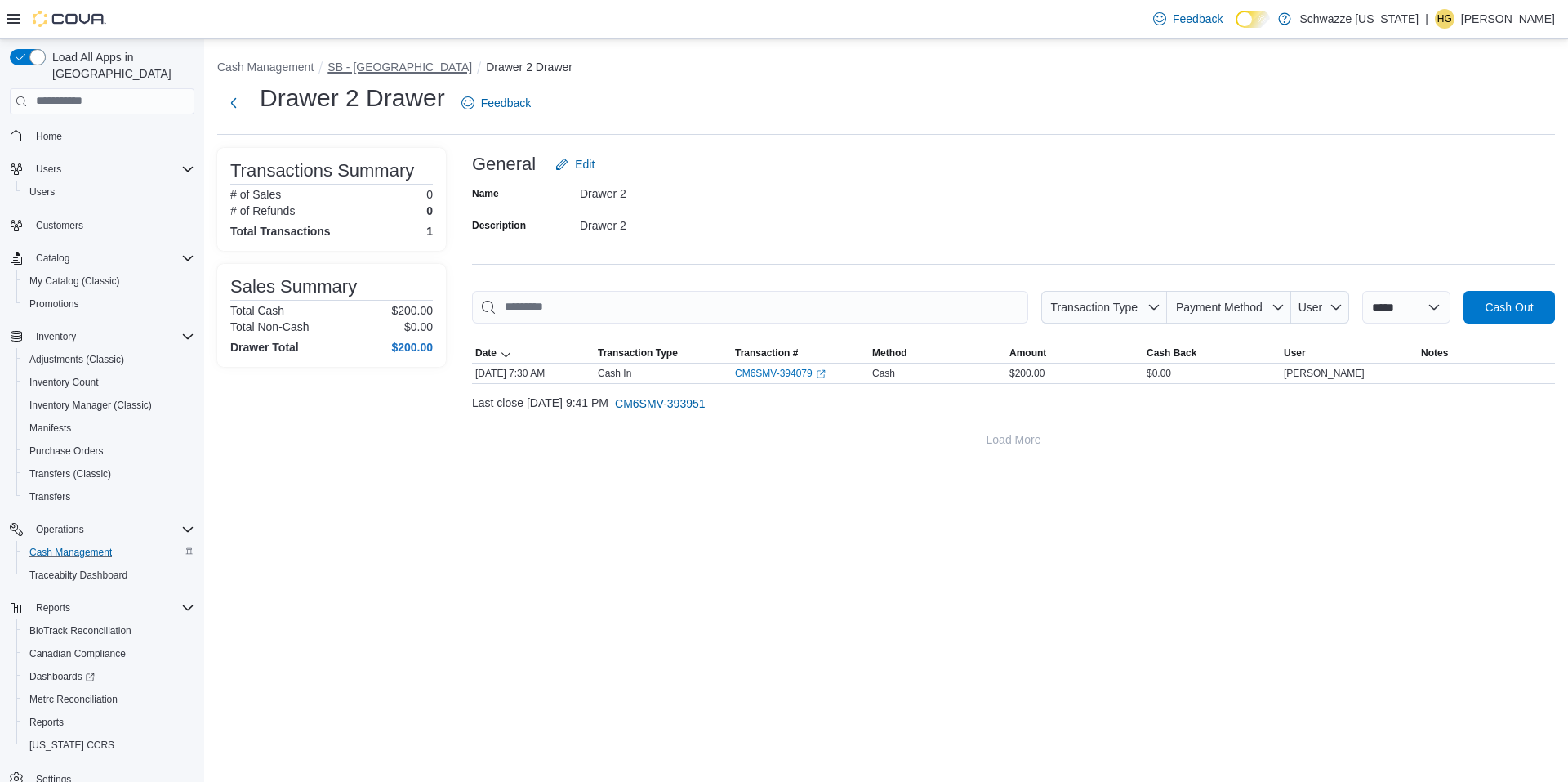
click at [403, 75] on ol "Cash Management SB - North Denver Drawer 2 Drawer" at bounding box center [886, 69] width 1338 height 19
click at [403, 66] on button "SB - North Denver" at bounding box center [400, 68] width 145 height 14
